Goal: Task Accomplishment & Management: Manage account settings

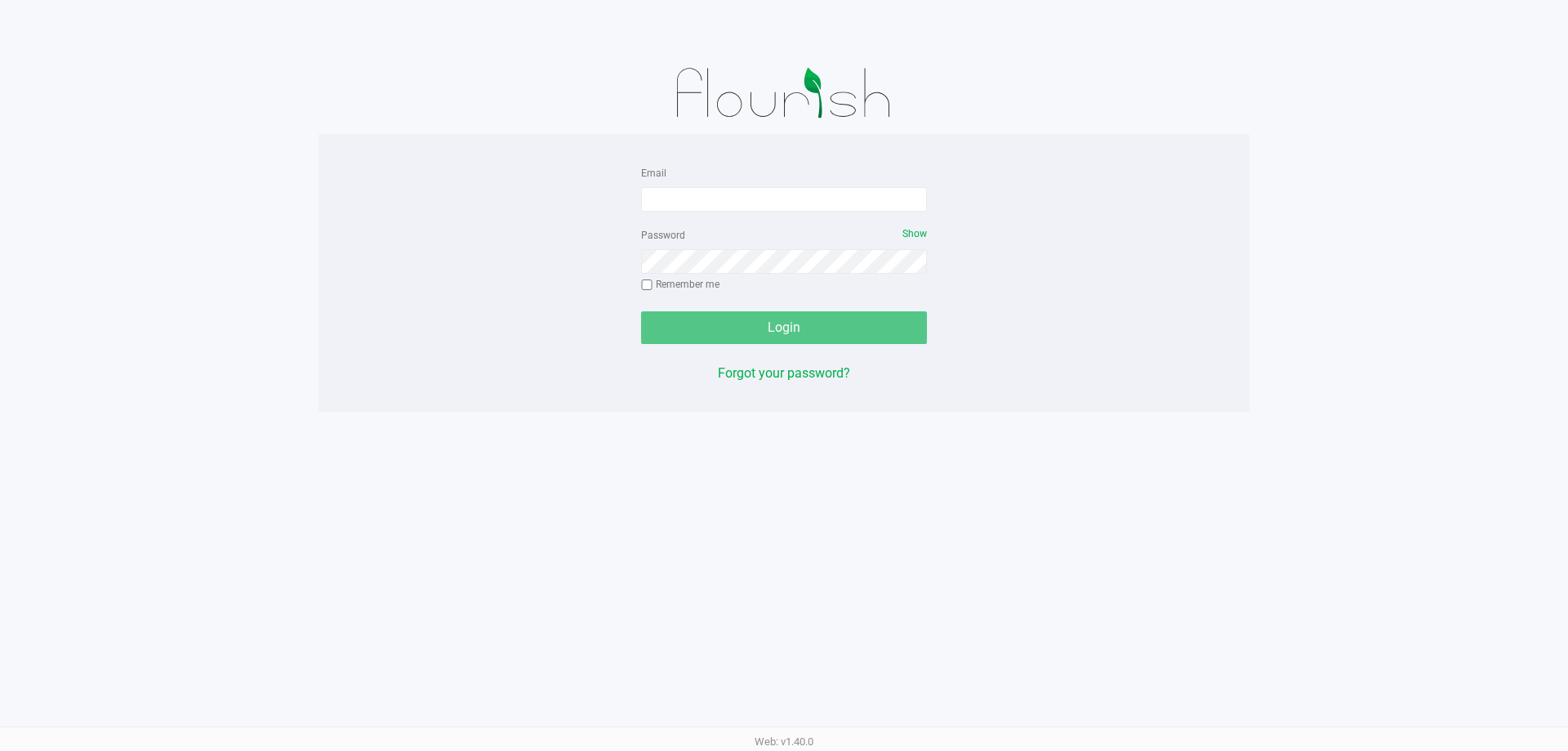
click at [1042, 255] on div "Email Password Show Remember me Login Forgot your password?" at bounding box center [784, 273] width 931 height 221
click at [706, 198] on input "Email" at bounding box center [784, 200] width 286 height 25
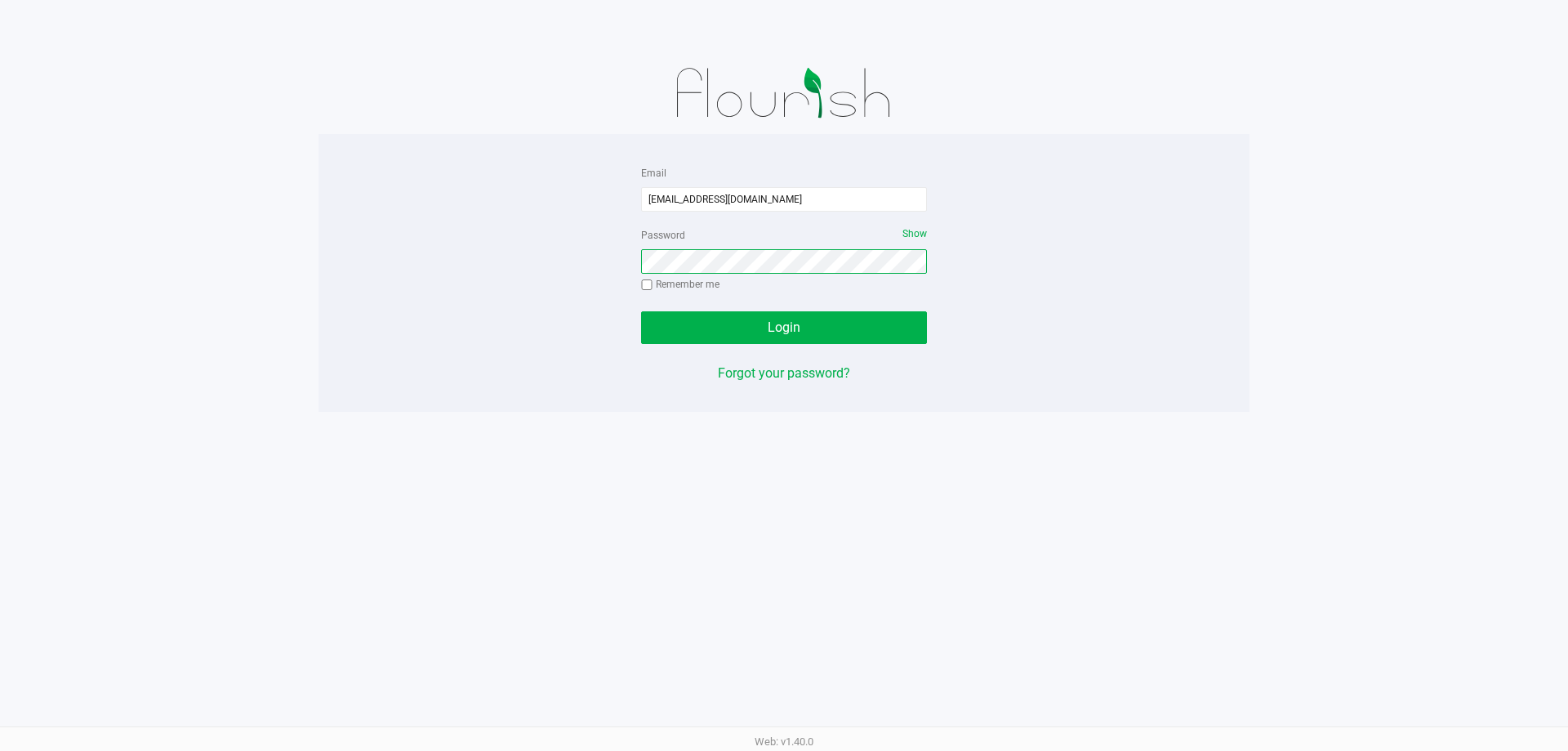
click at [642, 311] on button "Login" at bounding box center [784, 328] width 286 height 33
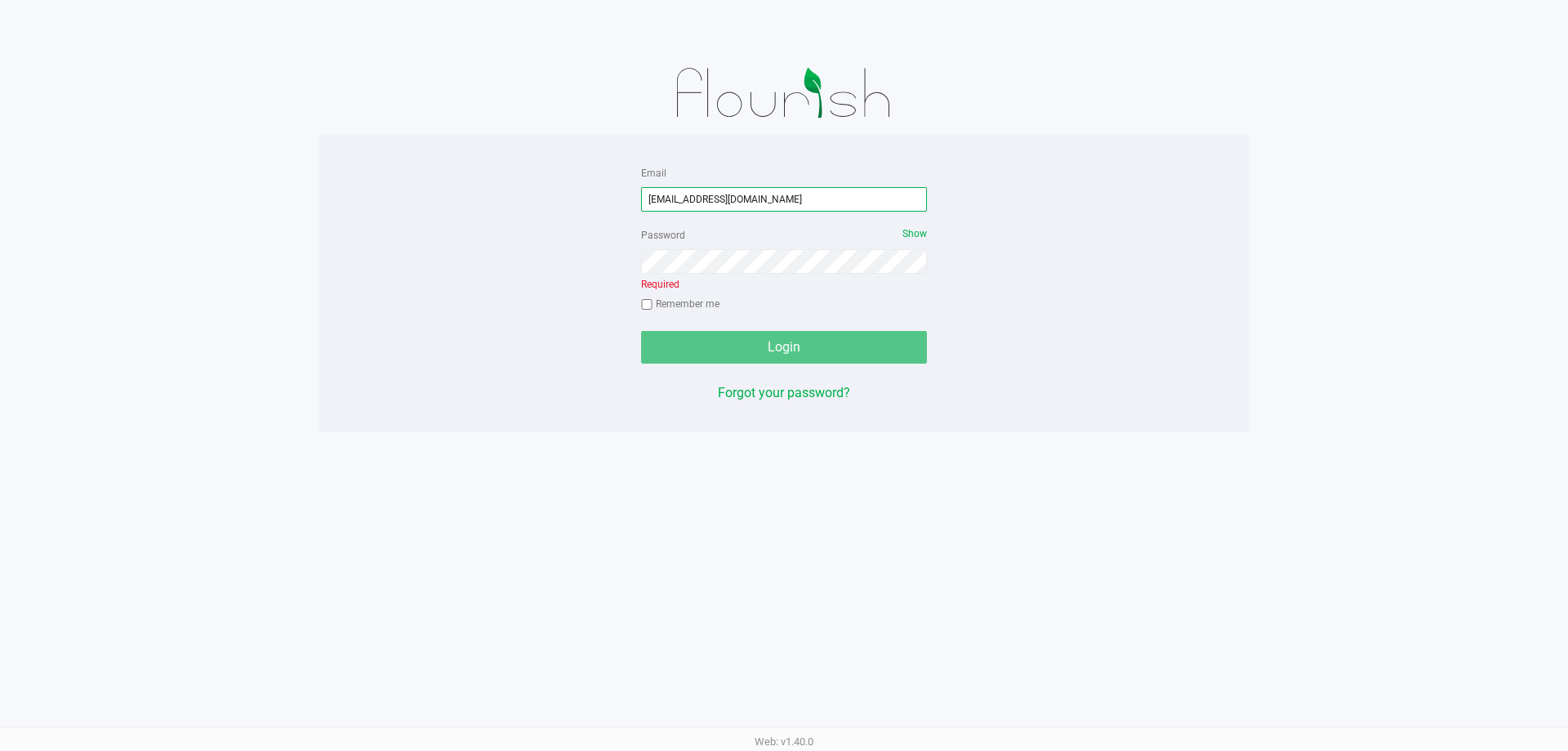
drag, startPoint x: 831, startPoint y: 195, endPoint x: 0, endPoint y: 250, distance: 832.8
click at [0, 250] on app-pos-login-wrapper "Email [EMAIL_ADDRESS][DOMAIN_NAME] Password Show Required Remember me Login For…" at bounding box center [784, 216] width 1568 height 431
type input "[PERSON_NAME][EMAIL_ADDRESS][DOMAIN_NAME]"
click at [642, 331] on button "Login" at bounding box center [784, 348] width 286 height 33
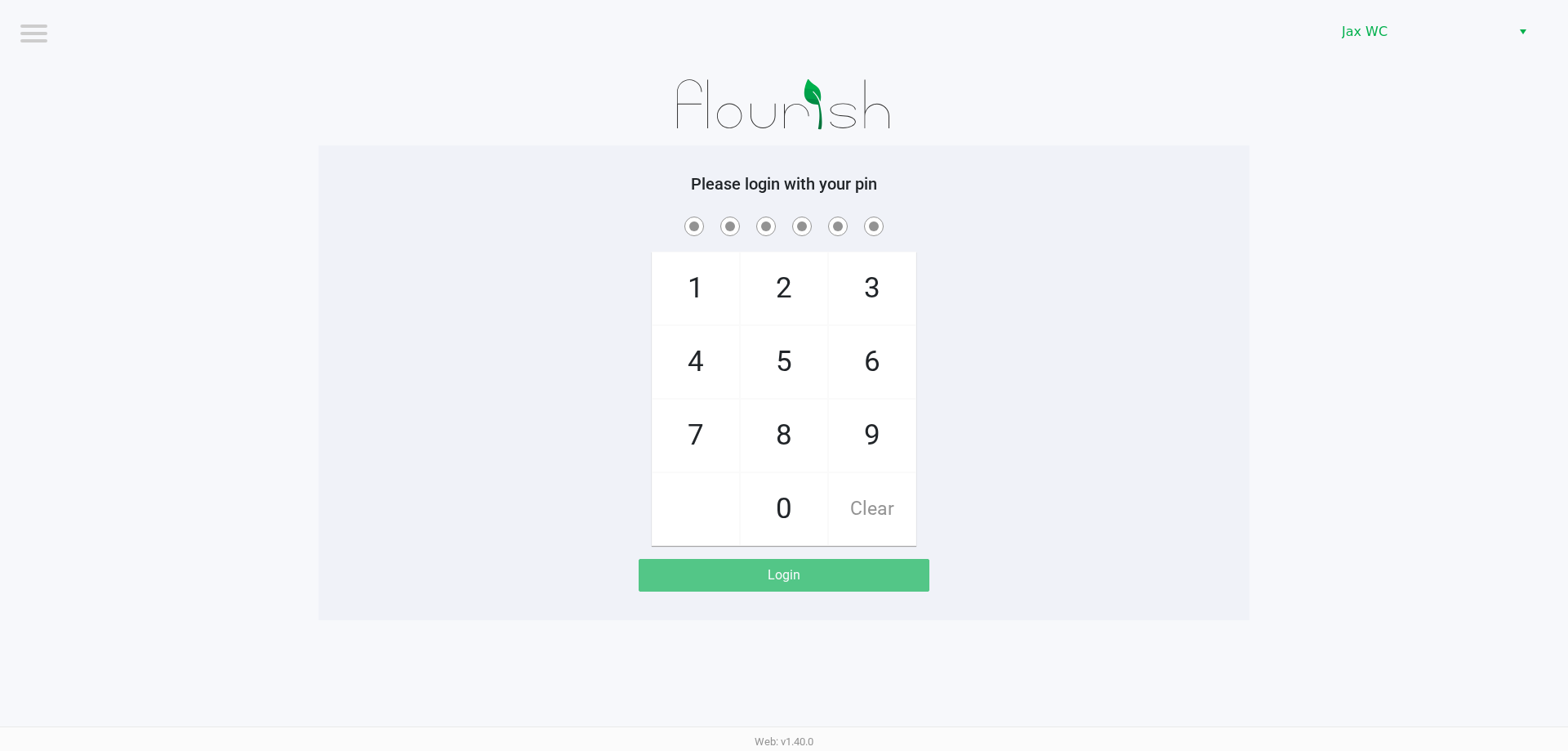
checkbox input "true"
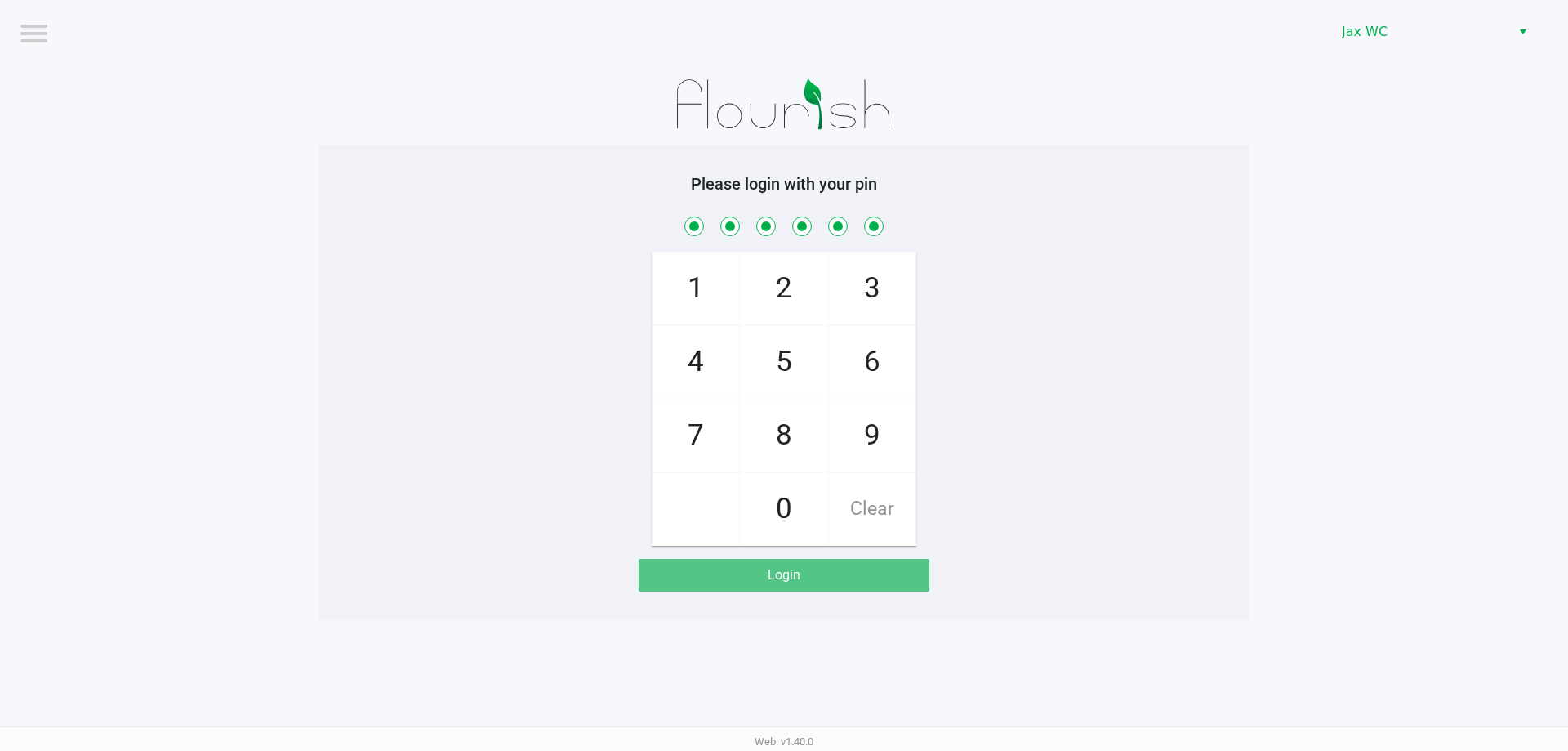
checkbox input "true"
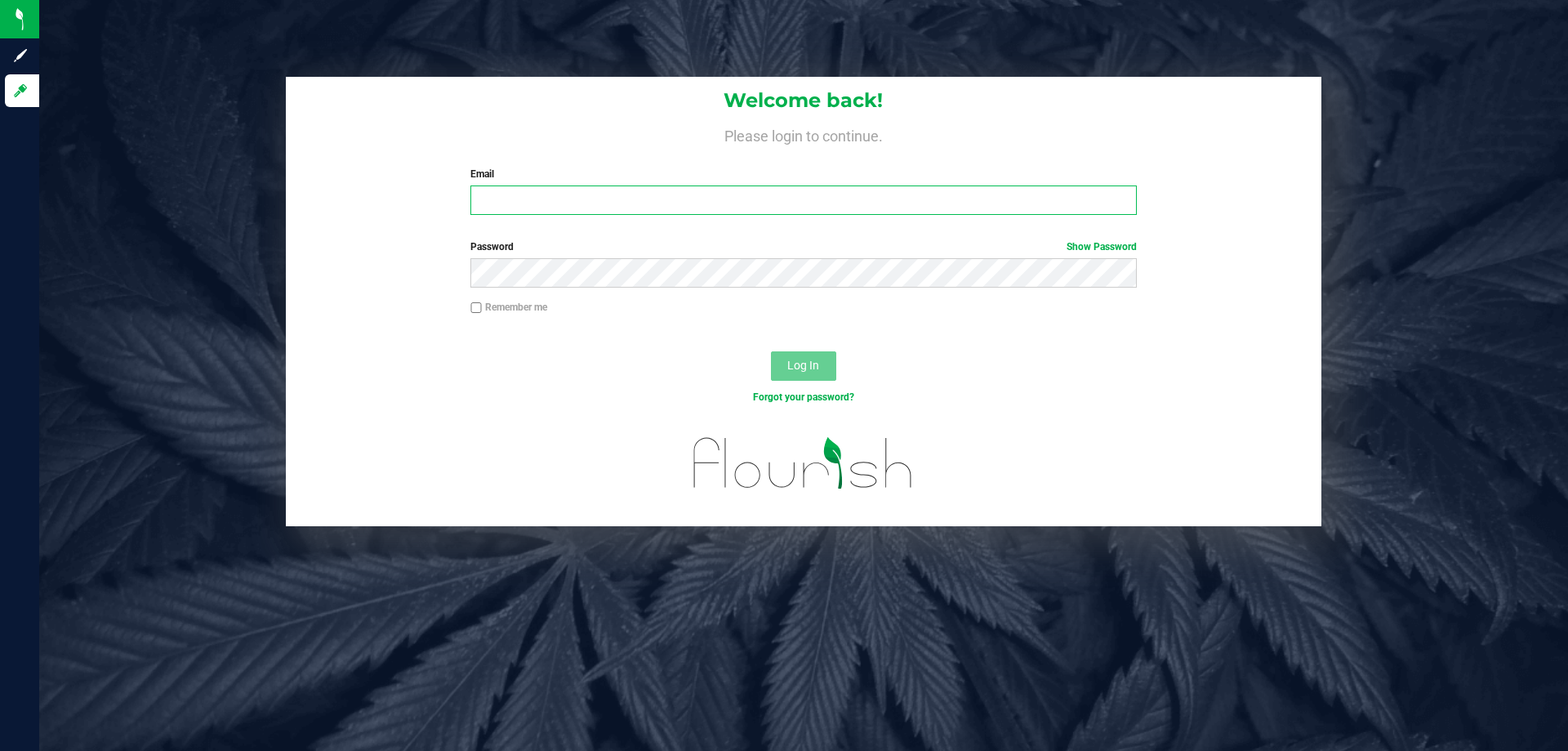
click at [538, 207] on input "Email" at bounding box center [803, 201] width 666 height 30
type input "[EMAIL_ADDRESS][DOMAIN_NAME]"
click at [771, 351] on button "Log In" at bounding box center [803, 366] width 65 height 30
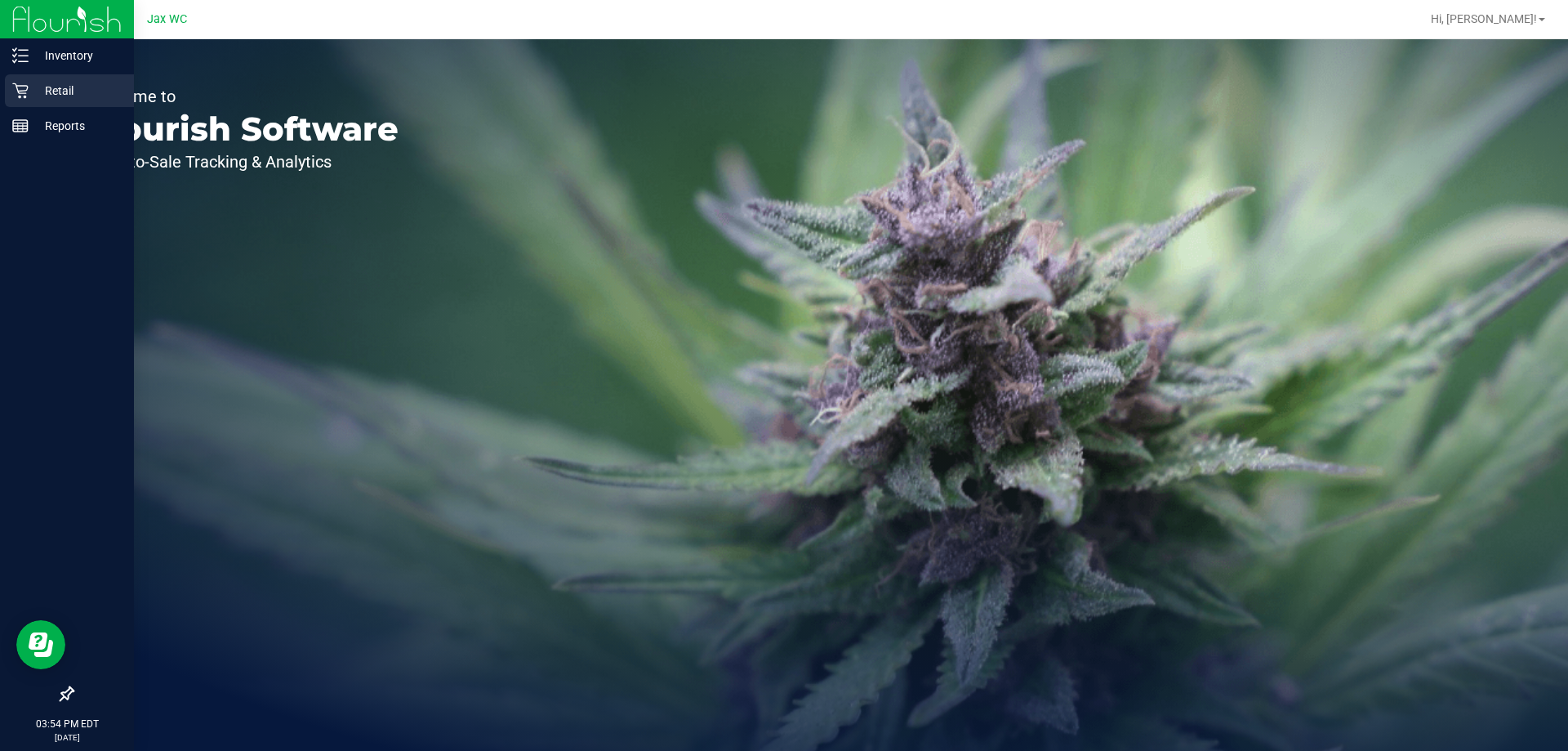
click at [48, 93] on p "Retail" at bounding box center [78, 91] width 98 height 20
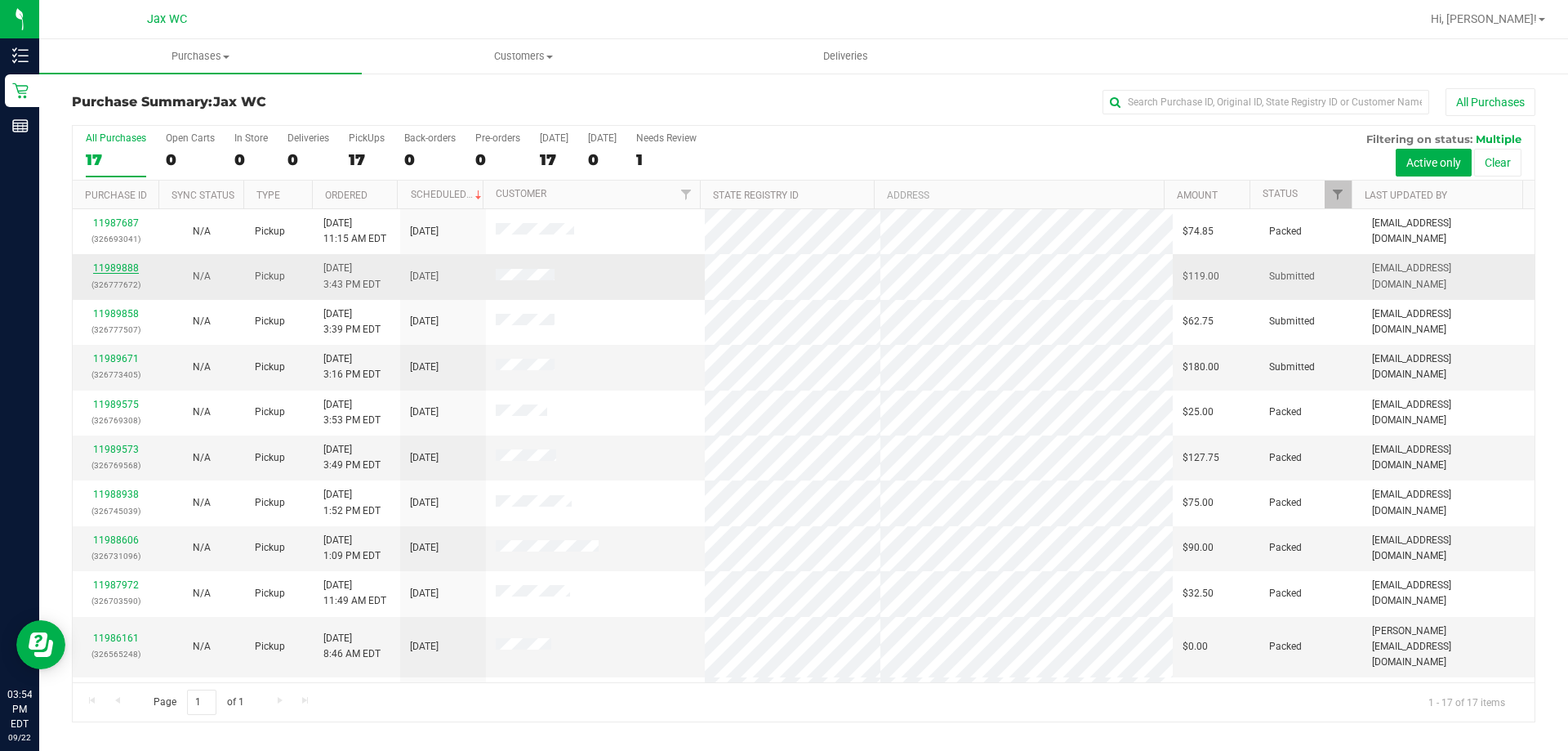
click at [111, 269] on link "11989888" at bounding box center [116, 269] width 45 height 12
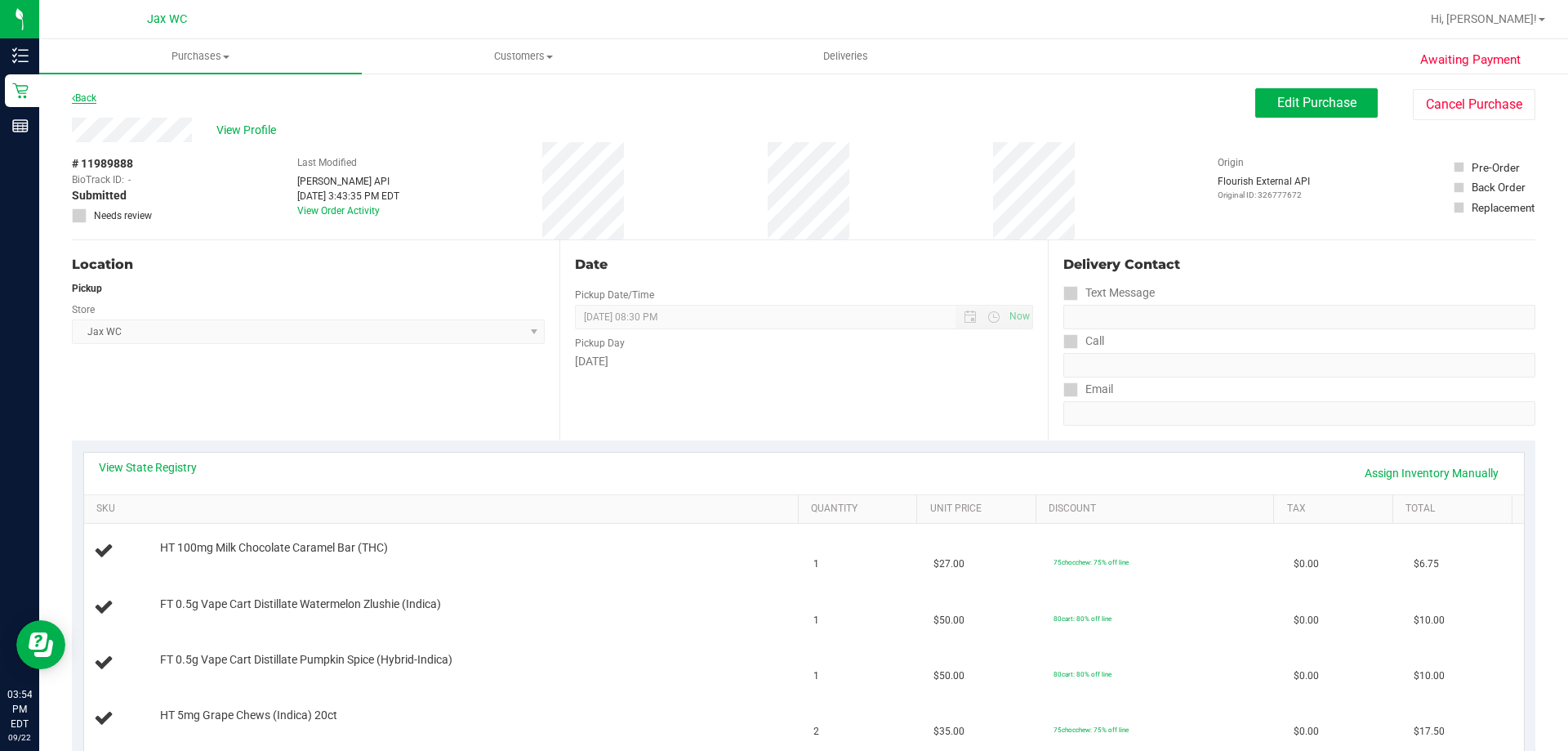
click at [89, 103] on link "Back" at bounding box center [84, 98] width 25 height 12
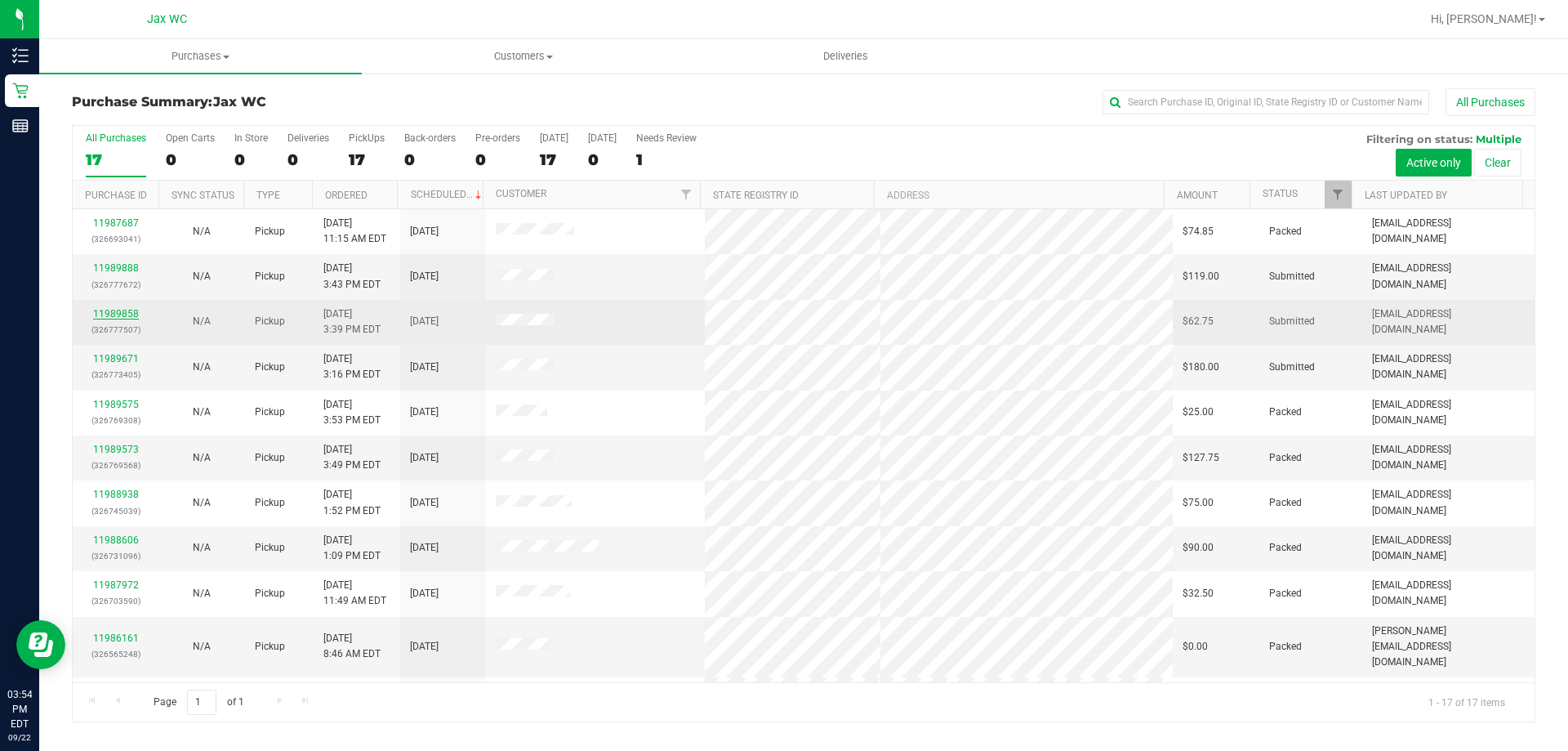
click at [129, 311] on link "11989858" at bounding box center [116, 314] width 45 height 12
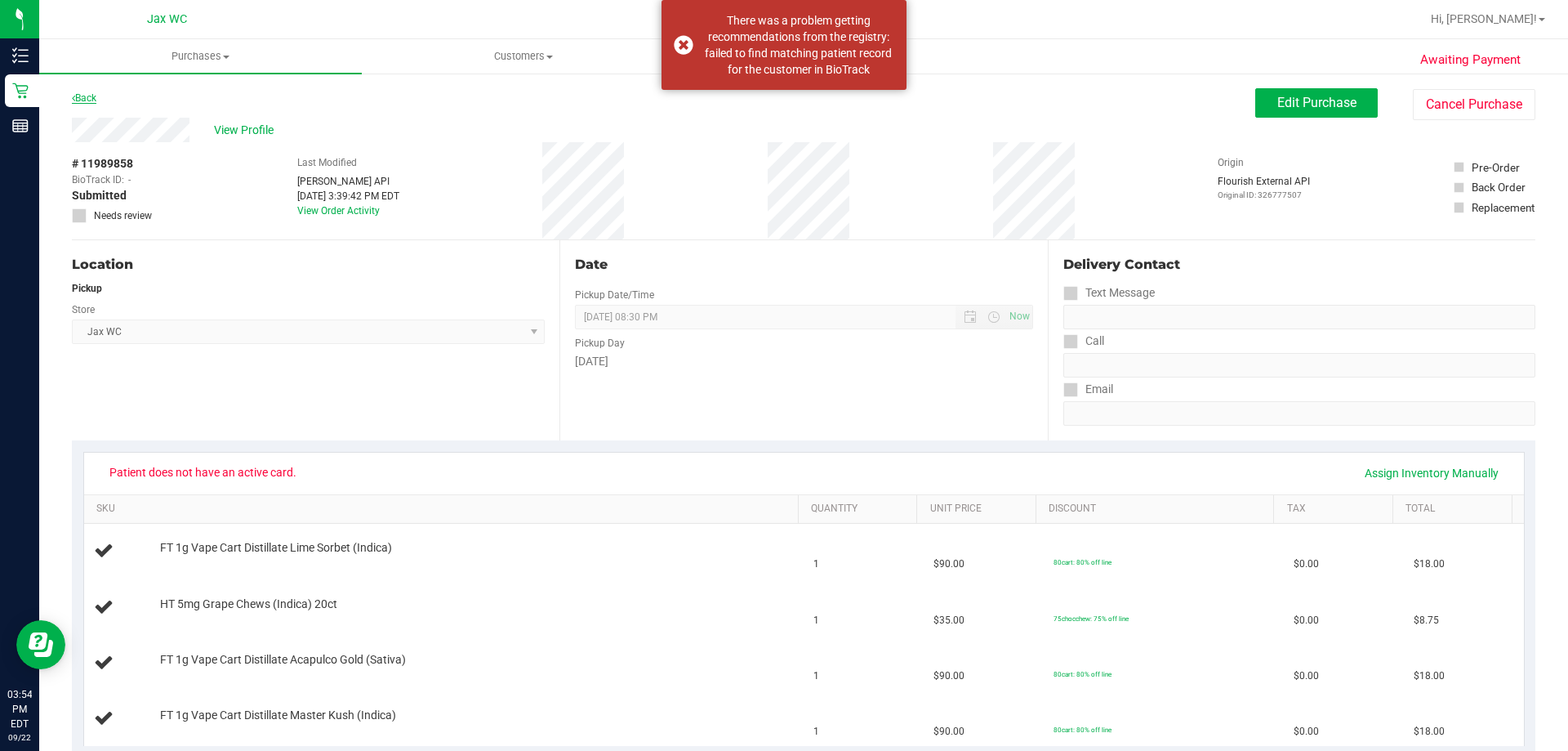
click at [83, 100] on link "Back" at bounding box center [84, 98] width 25 height 12
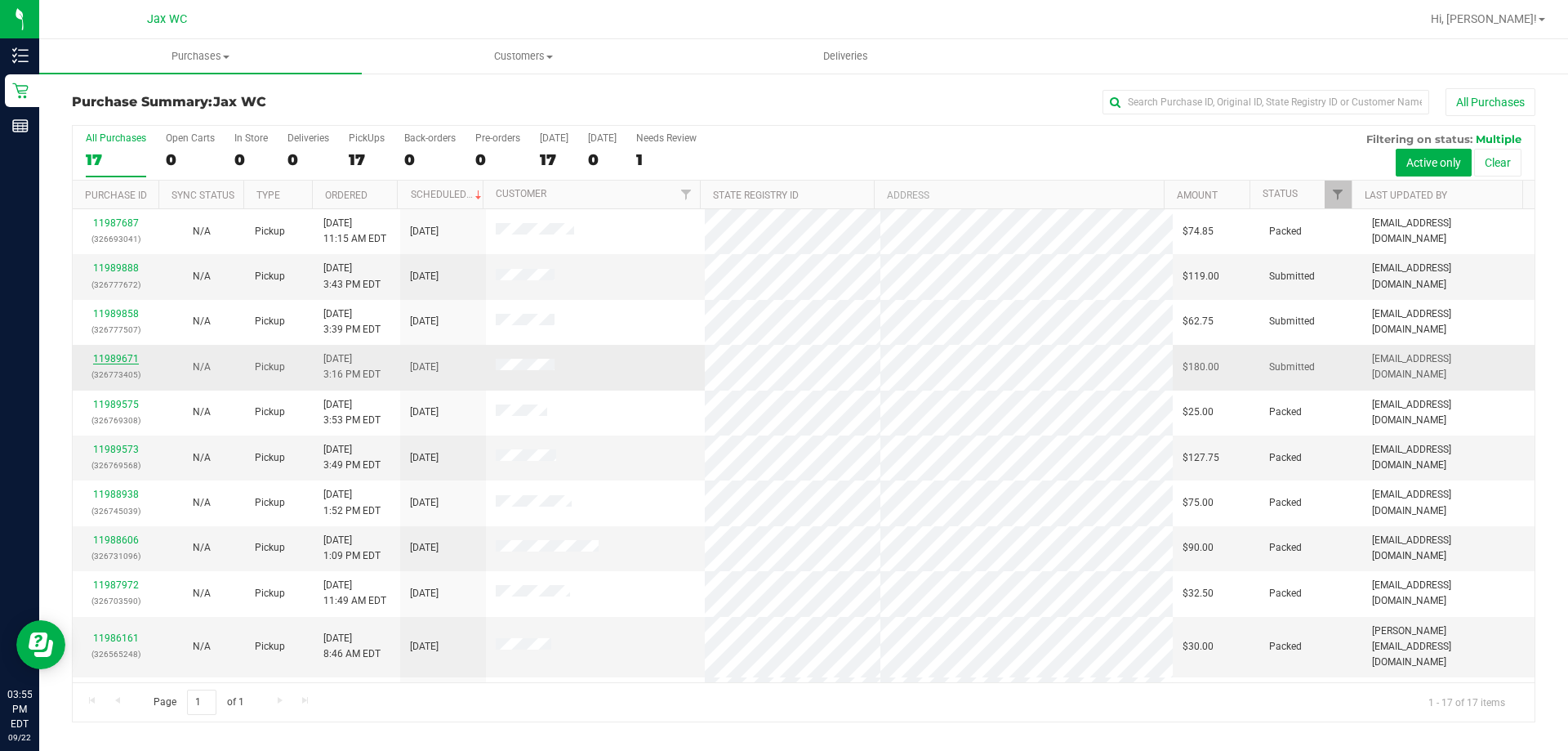
click at [105, 355] on link "11989671" at bounding box center [116, 359] width 45 height 12
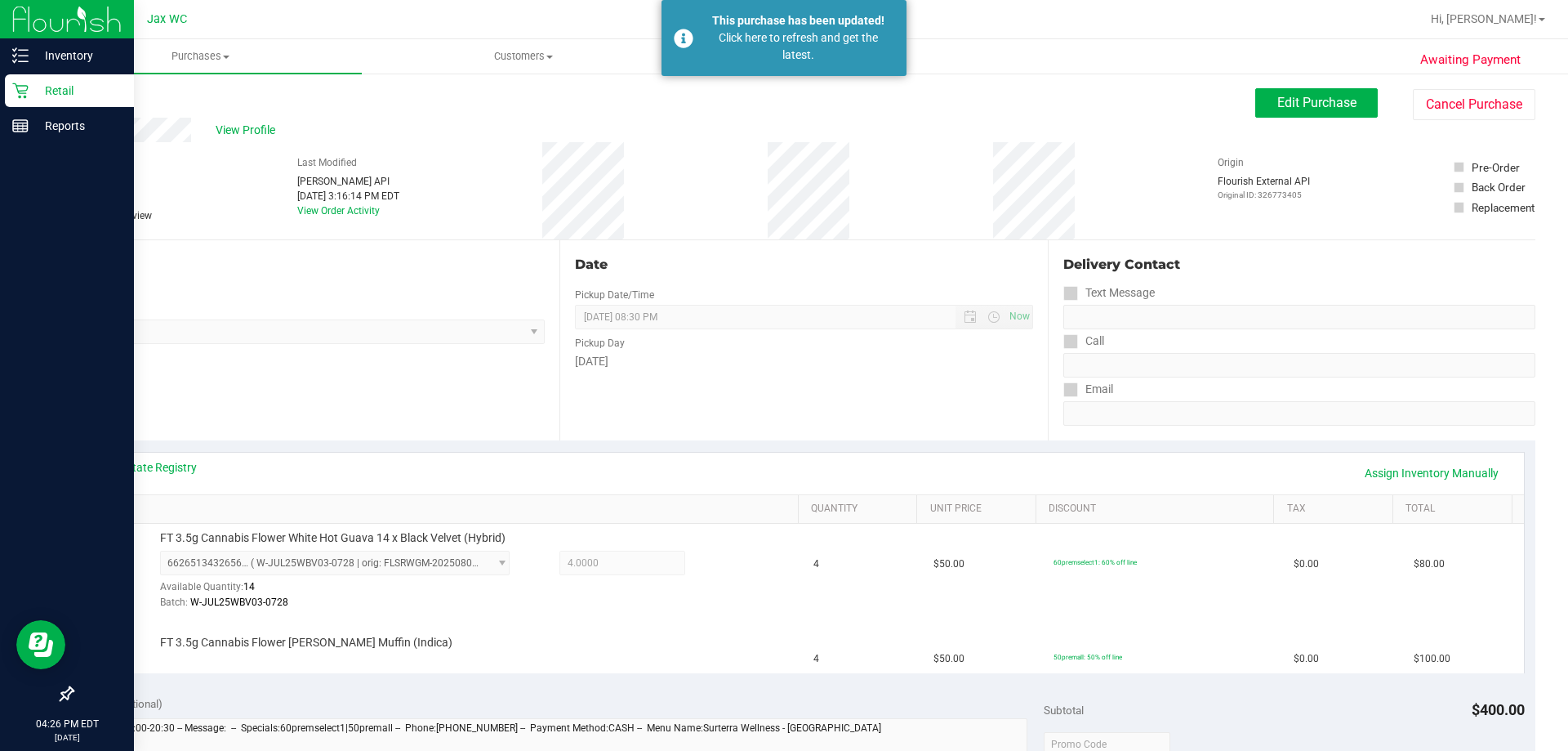
click at [41, 98] on p "Retail" at bounding box center [78, 91] width 98 height 20
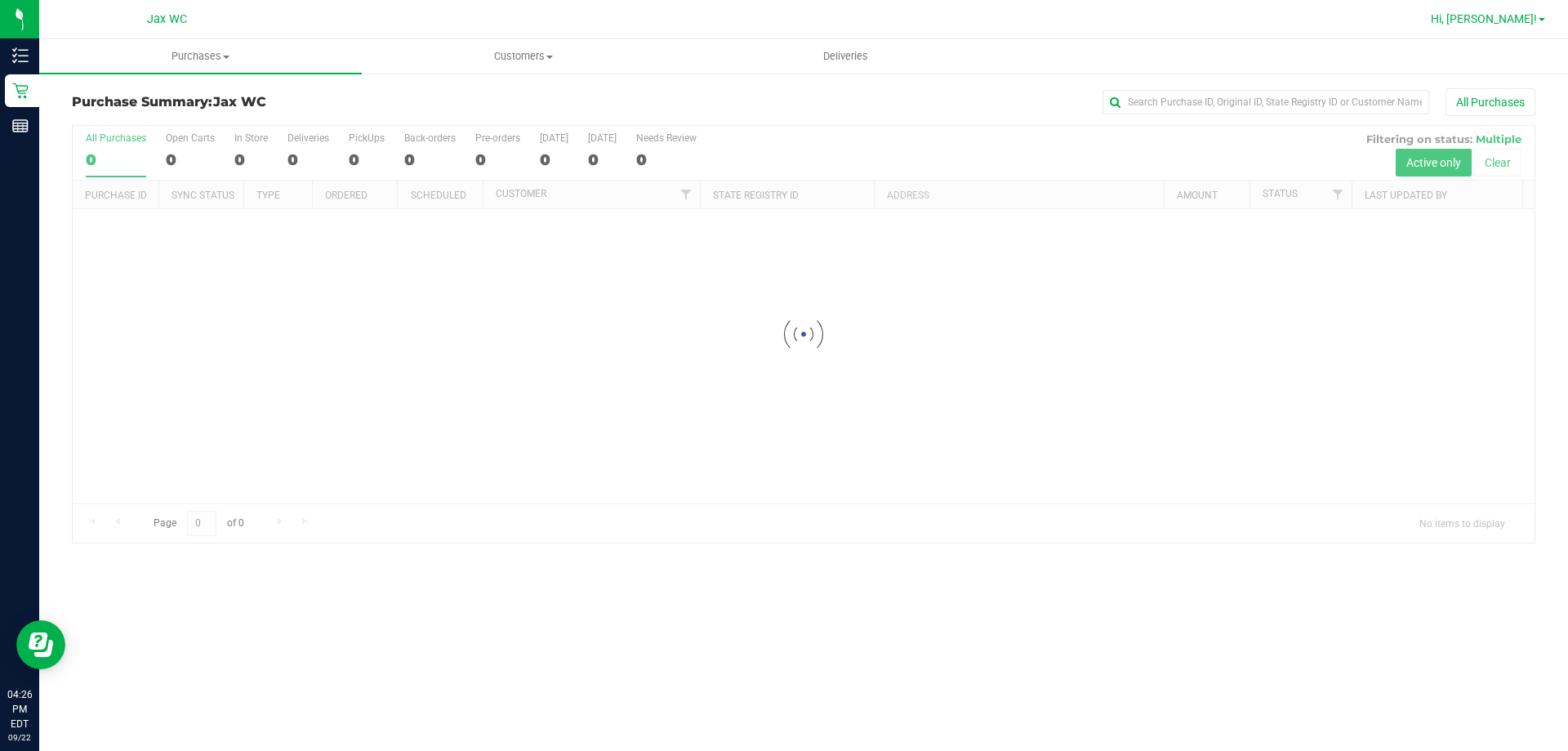
click at [1542, 23] on link "Hi, Bruno!" at bounding box center [1488, 19] width 127 height 17
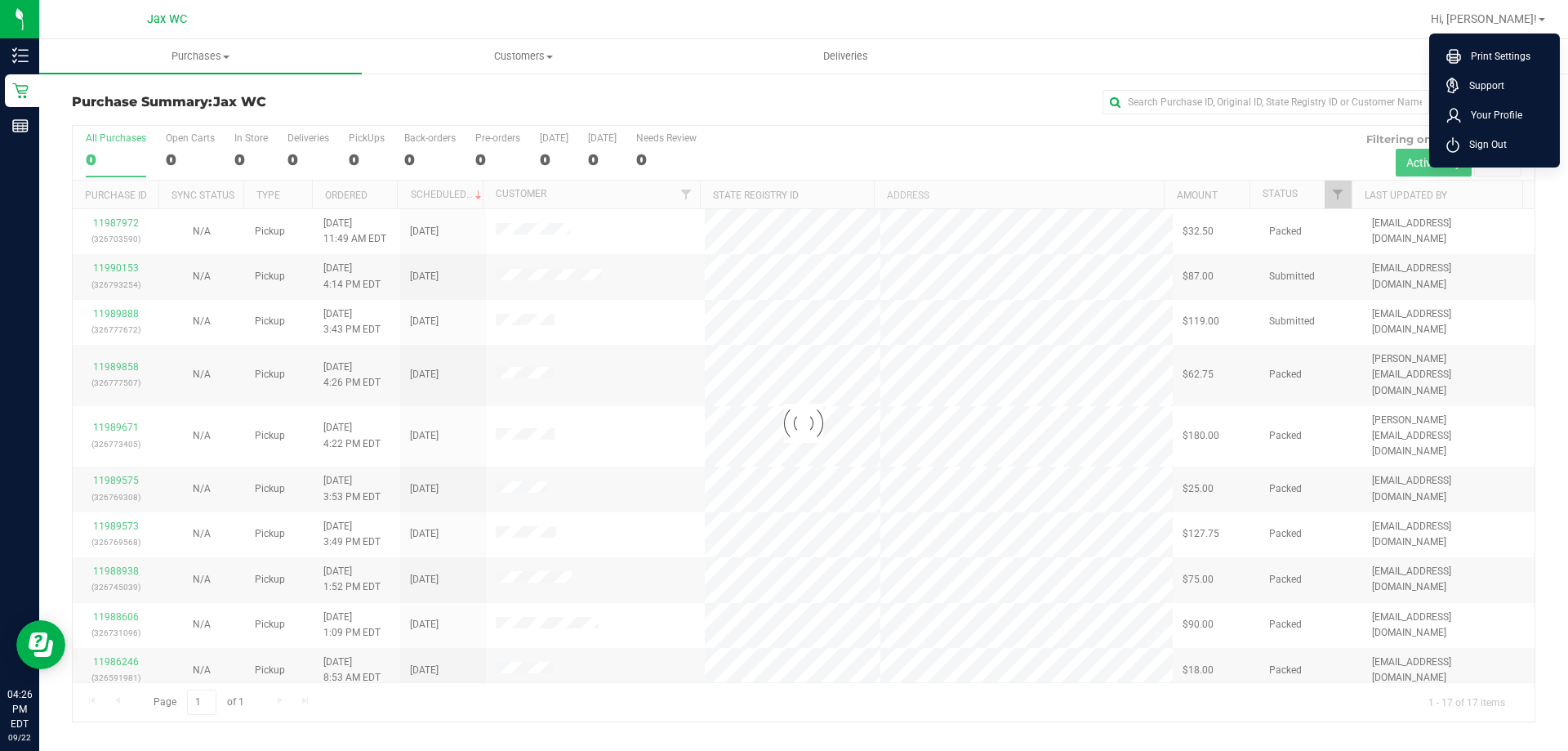
click at [1493, 159] on ul "Print Settings Support Your Profile Sign Out" at bounding box center [1495, 101] width 130 height 134
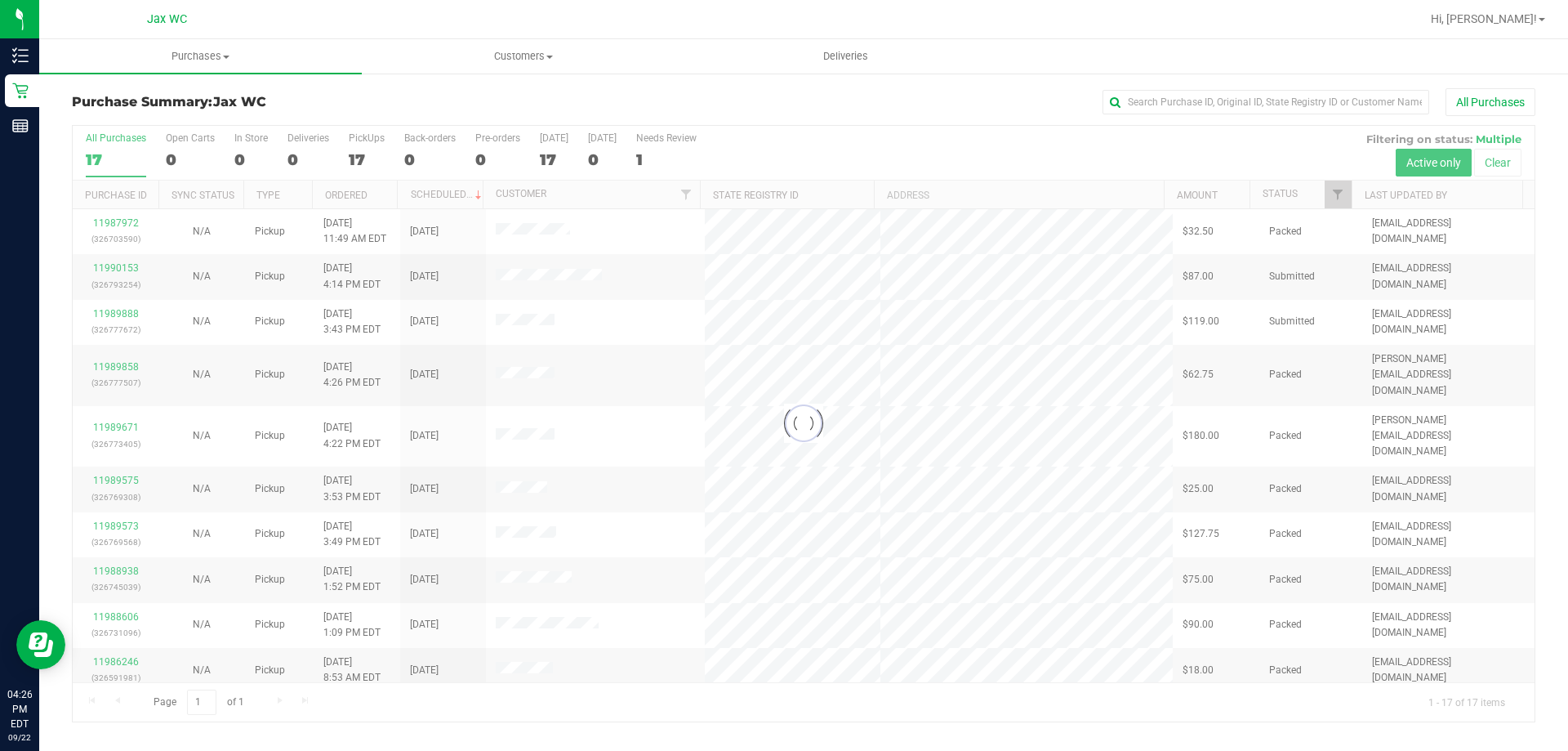
click at [1512, 30] on div "Hi, Bruno! Print Settings Support Your Profile Sign Out" at bounding box center [1488, 19] width 127 height 29
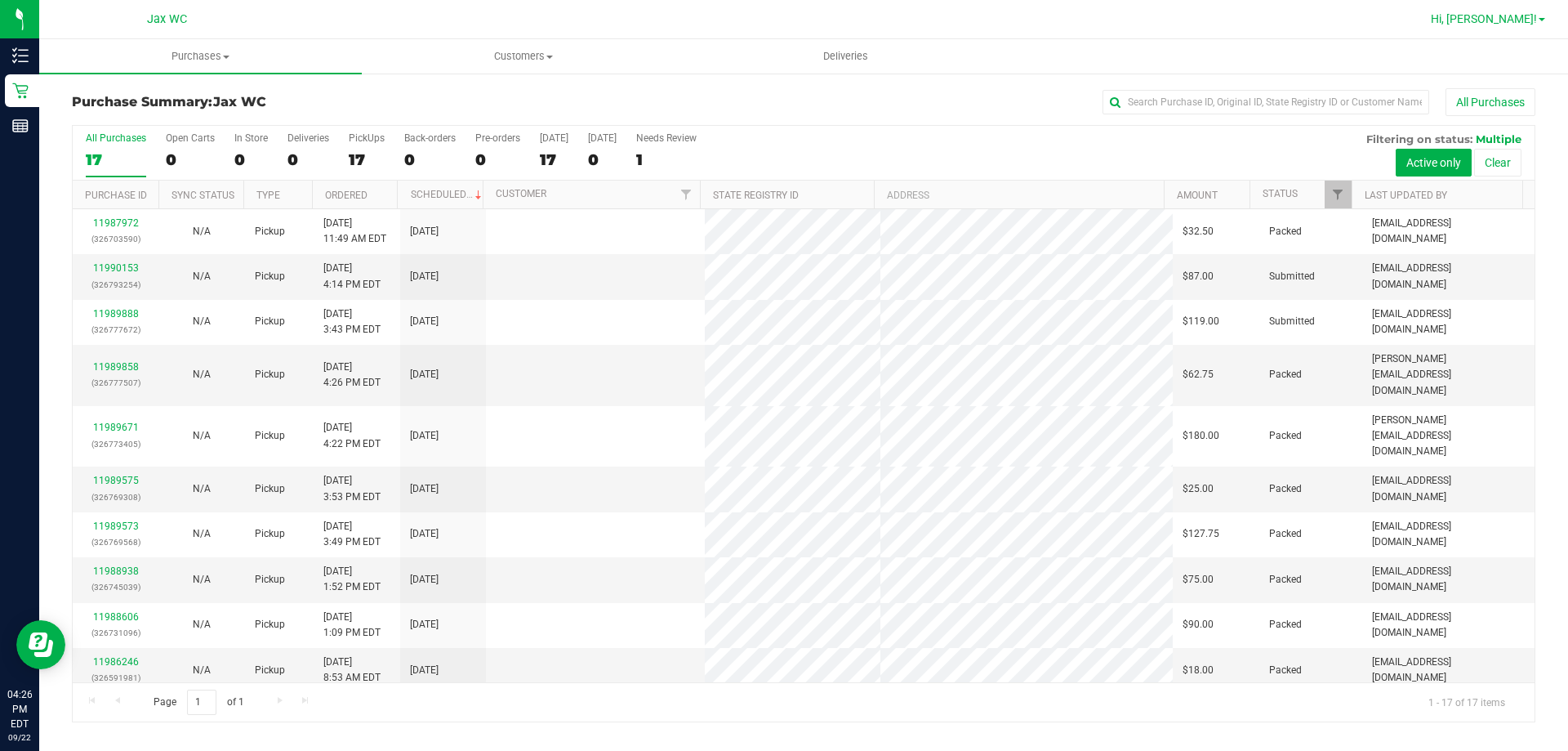
click at [1512, 21] on span "Hi, Bruno!" at bounding box center [1484, 19] width 107 height 13
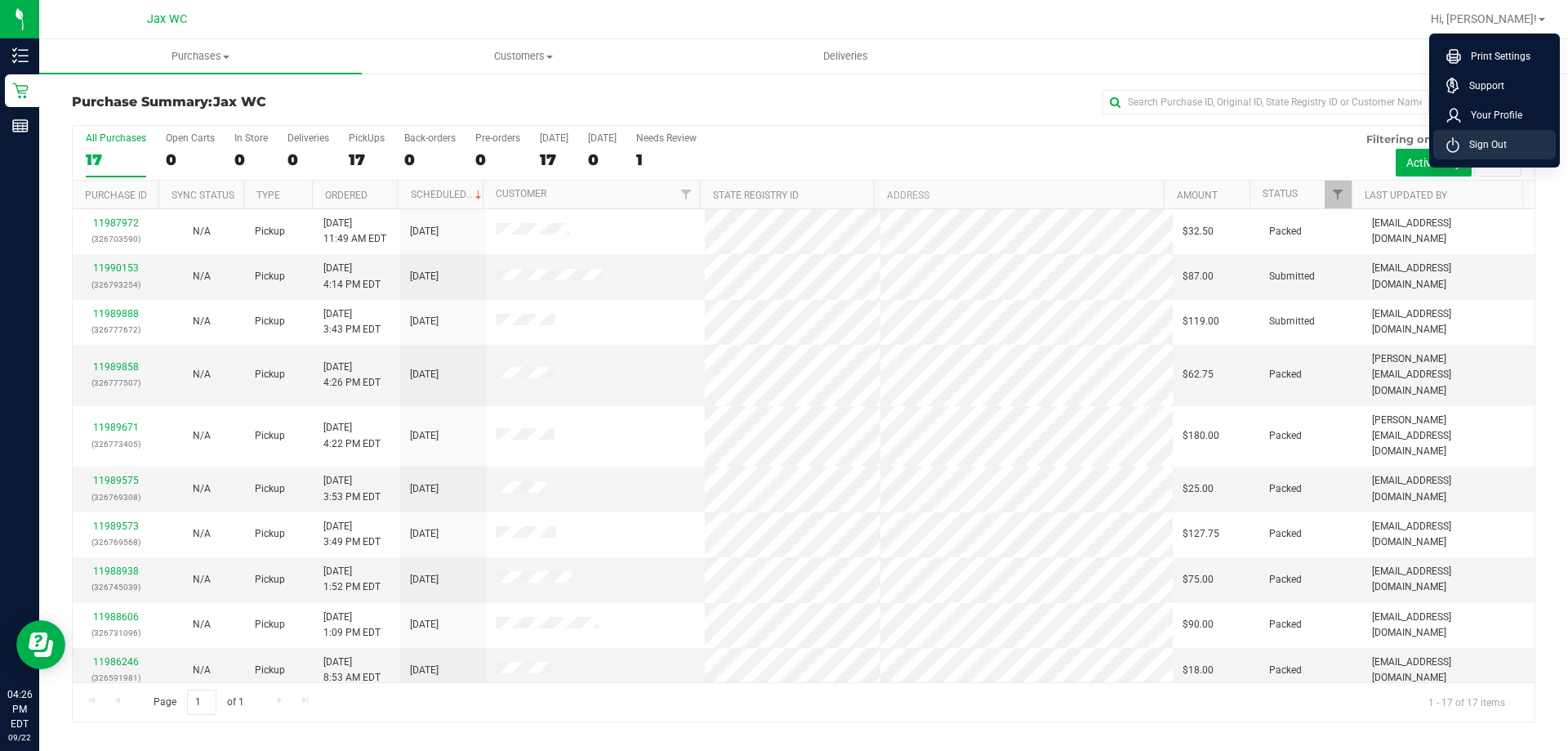
click at [1499, 136] on span "Sign Out" at bounding box center [1483, 145] width 47 height 17
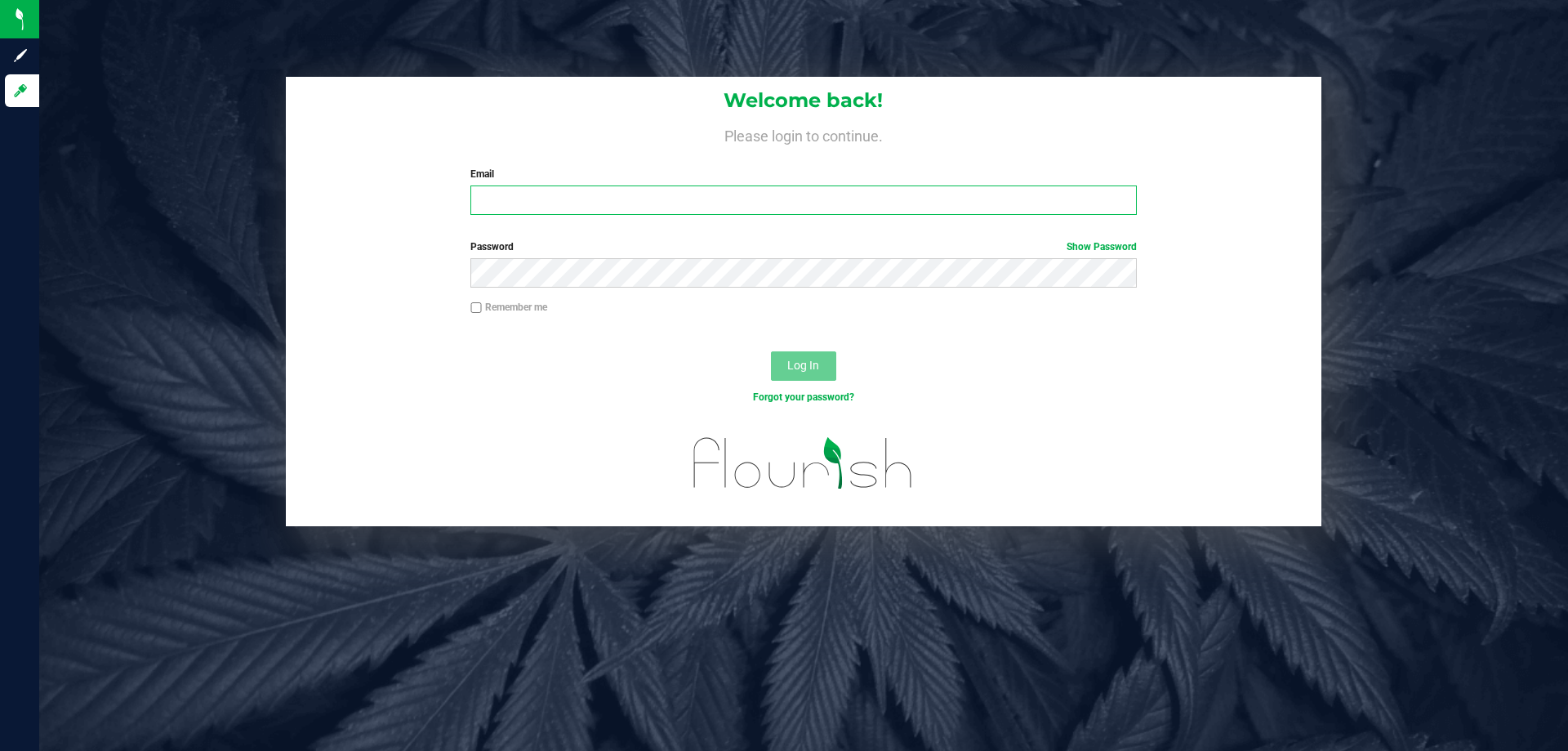
click at [962, 202] on input "Email" at bounding box center [803, 201] width 666 height 30
type input "xroberts@liveparallel.com"
click at [771, 351] on button "Log In" at bounding box center [803, 366] width 65 height 30
